Goal: Transaction & Acquisition: Purchase product/service

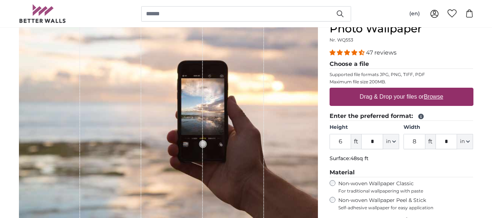
scroll to position [93, 0]
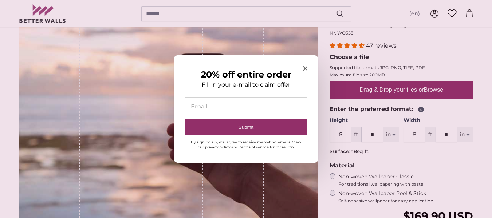
click at [306, 68] on icon "Close modal" at bounding box center [305, 68] width 4 height 4
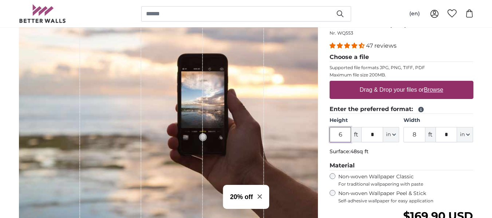
click at [346, 137] on input "6" at bounding box center [341, 134] width 22 height 15
drag, startPoint x: 346, startPoint y: 137, endPoint x: 337, endPoint y: 137, distance: 9.5
click at [338, 137] on input "6" at bounding box center [341, 134] width 22 height 15
drag, startPoint x: 346, startPoint y: 135, endPoint x: 329, endPoint y: 138, distance: 17.0
click at [329, 138] on div "Personalised Wall Mural Photo Wallpaper Nr. WQ553 47 reviews Choose a file Supp…" at bounding box center [402, 165] width 156 height 327
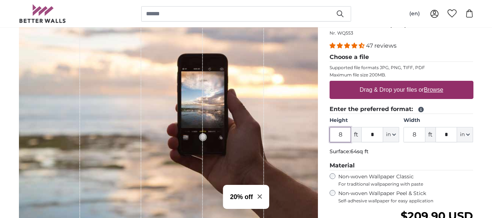
type input "8"
click at [420, 130] on input "8" at bounding box center [415, 134] width 22 height 15
type input "25"
click at [440, 159] on fieldset "Enter the preferred format: Height 8 ft * in Centimeter (cm) Inches (inch) Feet…" at bounding box center [402, 132] width 144 height 54
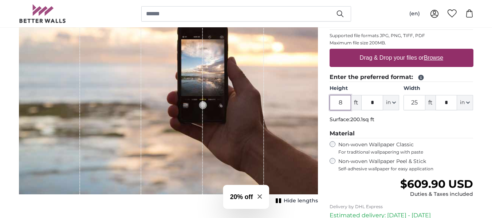
click at [341, 103] on input "8" at bounding box center [341, 102] width 22 height 15
type input "10"
drag, startPoint x: 419, startPoint y: 102, endPoint x: 414, endPoint y: 104, distance: 5.2
click at [414, 104] on input "25" at bounding box center [415, 102] width 22 height 15
type input "2"
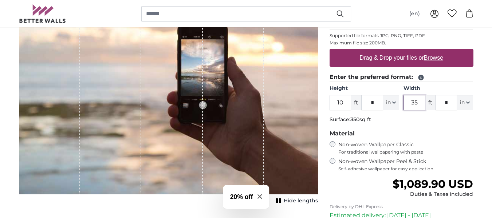
type input "3"
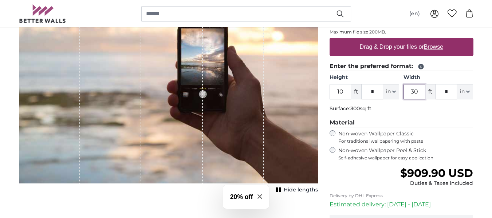
type input "30"
click at [384, 48] on label "Drag & Drop your files or Browse" at bounding box center [401, 47] width 89 height 15
click at [384, 40] on input "Drag & Drop your files or Browse" at bounding box center [402, 39] width 144 height 2
click at [426, 48] on u "Browse" at bounding box center [433, 47] width 19 height 6
click at [426, 40] on input "Drag & Drop your files or Browse" at bounding box center [402, 39] width 144 height 2
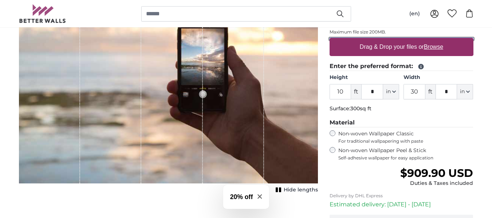
type input "**********"
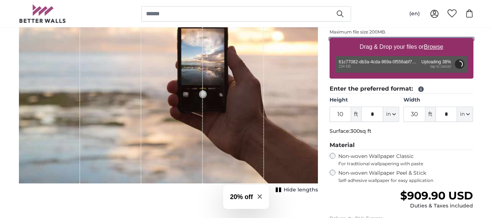
type input "4"
type input "***"
type input "5"
type input "*"
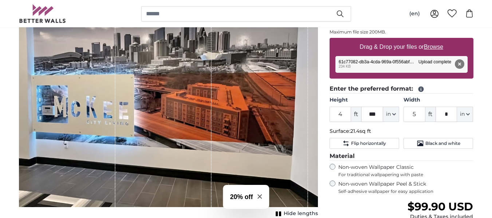
drag, startPoint x: 201, startPoint y: 96, endPoint x: 188, endPoint y: 122, distance: 28.9
click at [188, 122] on div "1 of 1" at bounding box center [164, 83] width 97 height 248
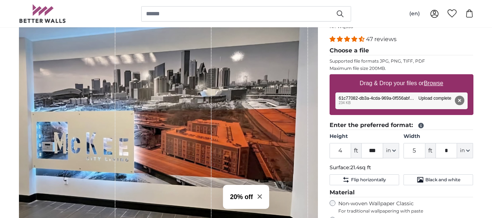
scroll to position [106, 0]
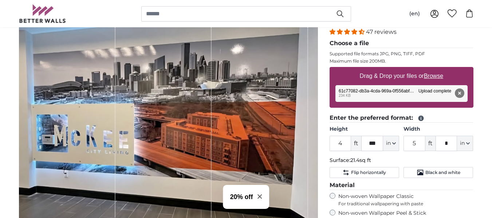
click at [262, 196] on icon "Close modal" at bounding box center [260, 197] width 4 height 4
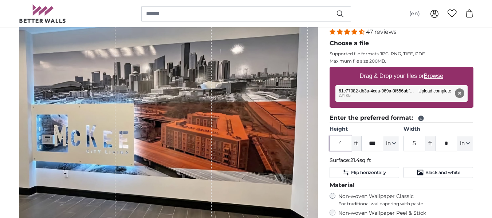
drag, startPoint x: 345, startPoint y: 146, endPoint x: 321, endPoint y: 143, distance: 24.2
click at [321, 143] on product-detail "Cancel Crop image Hide lengths Personalised Wall Mural Photo Wallpaper Nr. WQ55…" at bounding box center [246, 163] width 467 height 372
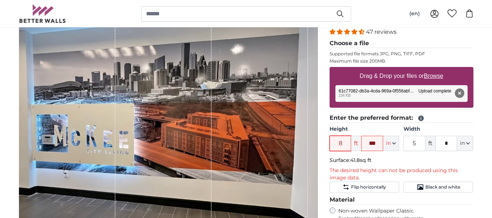
type input "8"
drag, startPoint x: 422, startPoint y: 143, endPoint x: 400, endPoint y: 148, distance: 22.5
click at [400, 148] on div "Height 8 ft *** in Centimeter (cm) Inches (inch) Feet (ft. in.) Width 5 ft * in…" at bounding box center [402, 139] width 144 height 26
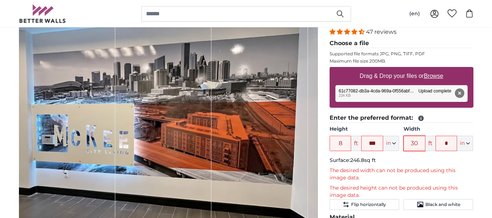
type input "30"
click at [475, 126] on div "Personalised Wall Mural Photo Wallpaper Nr. WQ553 47 reviews Choose a file Supp…" at bounding box center [402, 184] width 156 height 393
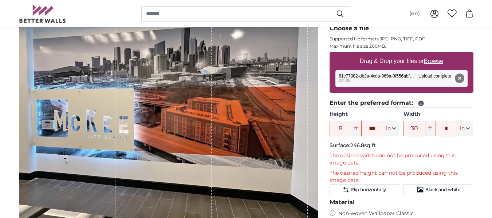
scroll to position [117, 0]
